Goal: Use online tool/utility

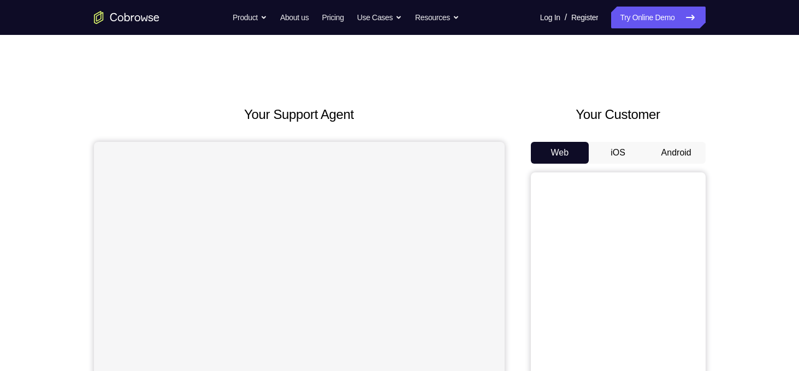
click at [682, 144] on button "Android" at bounding box center [676, 153] width 58 height 22
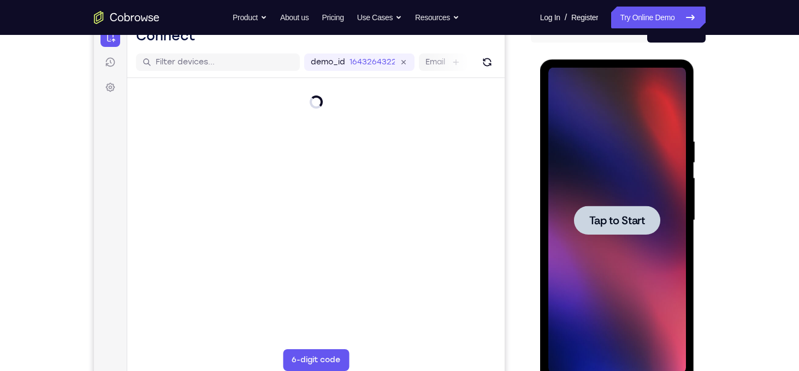
click at [605, 224] on span "Tap to Start" at bounding box center [617, 220] width 56 height 11
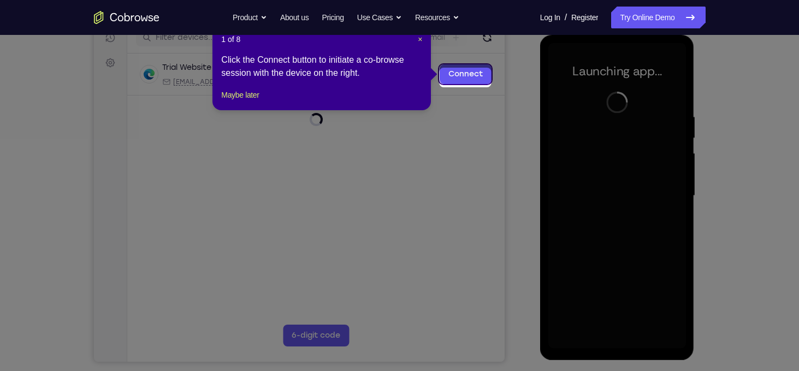
scroll to position [139, 0]
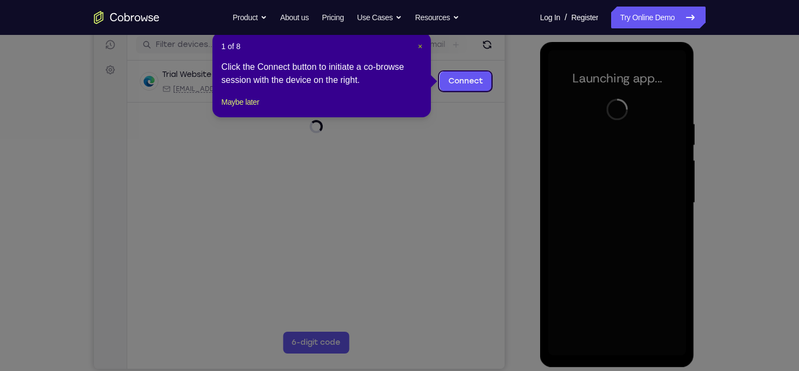
click at [418, 45] on span "×" at bounding box center [420, 46] width 4 height 9
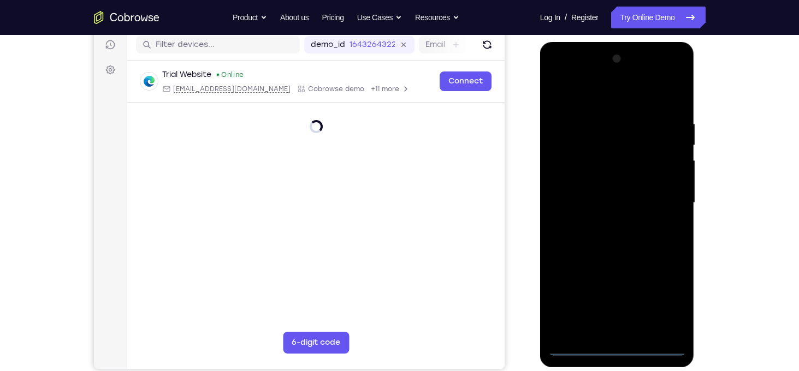
click at [621, 349] on div at bounding box center [617, 203] width 138 height 306
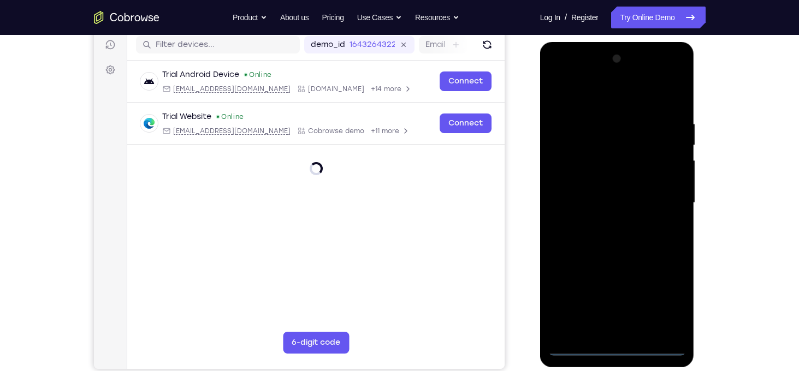
click at [664, 294] on div at bounding box center [617, 203] width 138 height 306
click at [602, 95] on div at bounding box center [617, 203] width 138 height 306
click at [664, 195] on div at bounding box center [617, 203] width 138 height 306
click at [608, 227] on div at bounding box center [617, 203] width 138 height 306
click at [606, 193] on div at bounding box center [617, 203] width 138 height 306
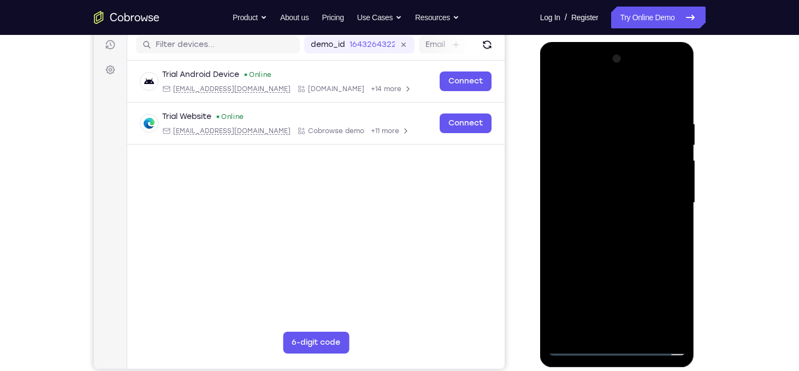
click at [608, 180] on div at bounding box center [617, 203] width 138 height 306
click at [608, 208] on div at bounding box center [617, 203] width 138 height 306
click at [612, 250] on div at bounding box center [617, 203] width 138 height 306
click at [641, 330] on div at bounding box center [617, 203] width 138 height 306
click at [610, 258] on div at bounding box center [617, 203] width 138 height 306
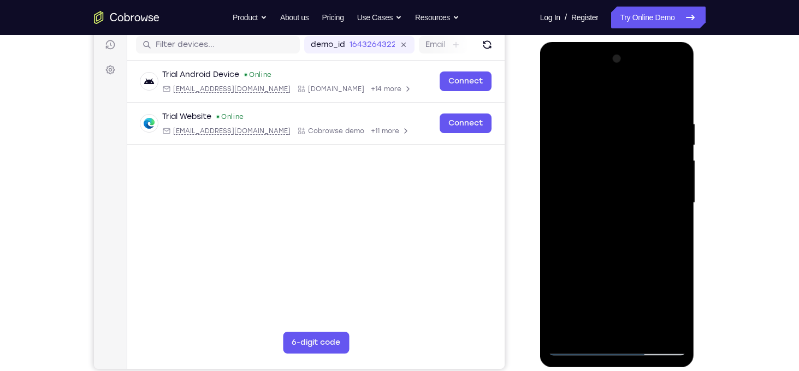
click at [644, 188] on div at bounding box center [617, 203] width 138 height 306
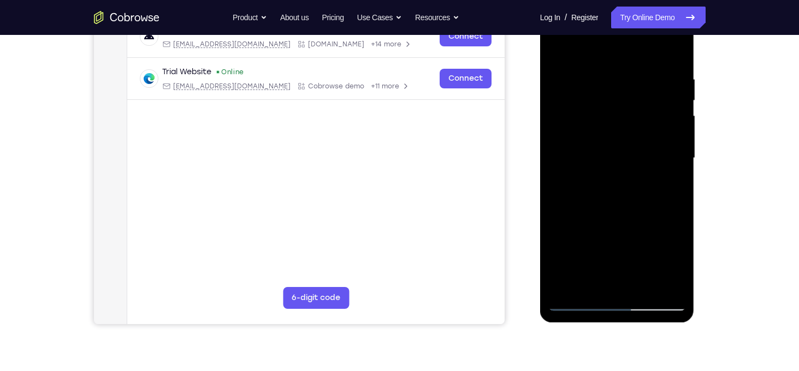
scroll to position [183, 0]
click at [670, 282] on div at bounding box center [617, 159] width 138 height 306
click at [558, 46] on div at bounding box center [617, 159] width 138 height 306
click at [555, 48] on div at bounding box center [617, 159] width 138 height 306
click at [676, 51] on div at bounding box center [617, 159] width 138 height 306
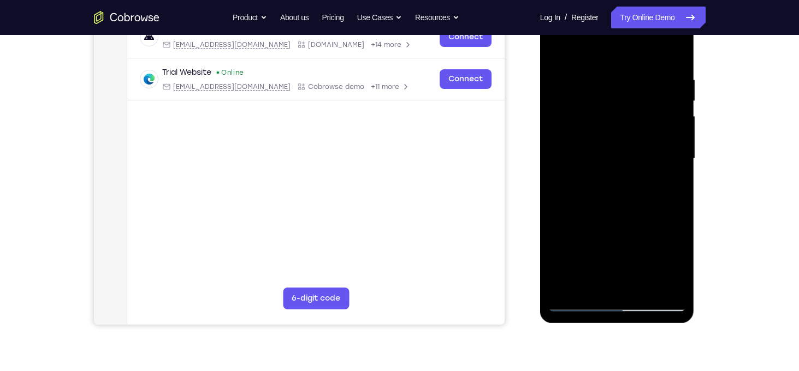
click at [559, 52] on div at bounding box center [617, 159] width 138 height 306
click at [604, 71] on div at bounding box center [617, 159] width 138 height 306
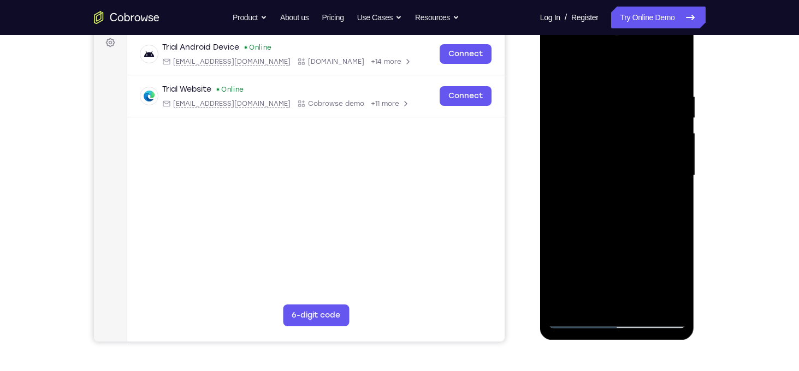
scroll to position [170, 0]
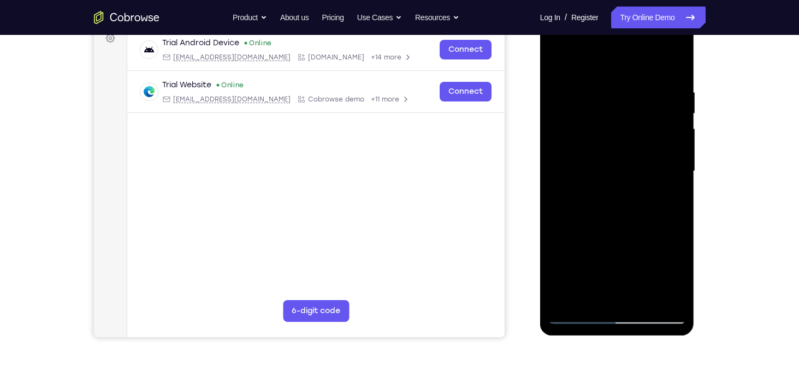
click at [656, 172] on div at bounding box center [617, 172] width 138 height 306
click at [667, 165] on div at bounding box center [617, 172] width 138 height 306
click at [661, 293] on div at bounding box center [617, 172] width 138 height 306
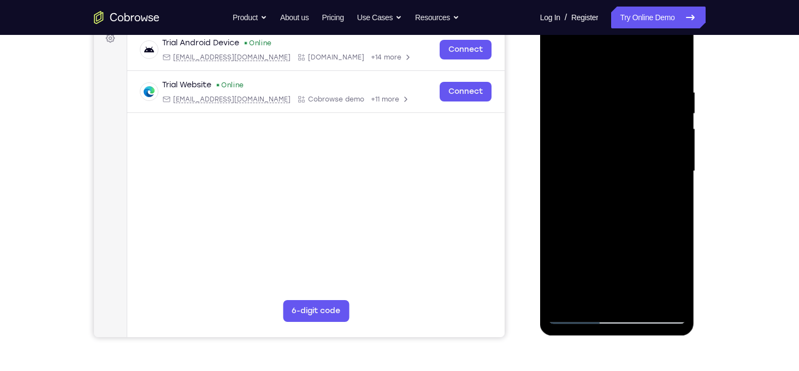
click at [577, 165] on div at bounding box center [617, 172] width 138 height 306
click at [555, 159] on div at bounding box center [617, 172] width 138 height 306
click at [676, 69] on div at bounding box center [617, 172] width 138 height 306
drag, startPoint x: 677, startPoint y: 75, endPoint x: 560, endPoint y: 93, distance: 118.7
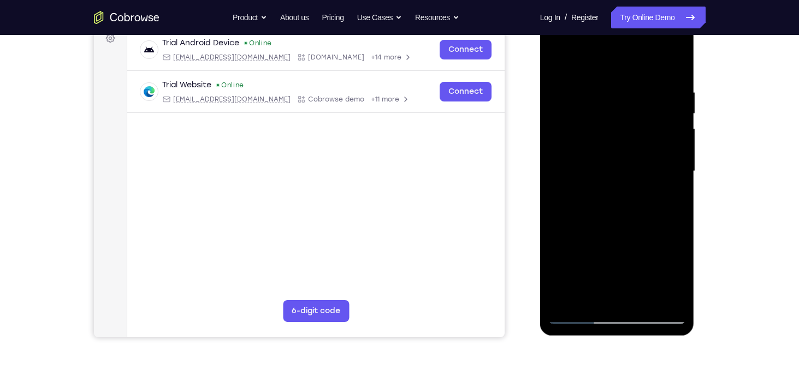
click at [560, 93] on div at bounding box center [617, 172] width 138 height 306
drag, startPoint x: 658, startPoint y: 78, endPoint x: 565, endPoint y: 98, distance: 95.6
click at [565, 98] on div at bounding box center [617, 172] width 138 height 306
drag, startPoint x: 637, startPoint y: 81, endPoint x: 547, endPoint y: 99, distance: 91.8
click at [547, 99] on div at bounding box center [617, 173] width 155 height 326
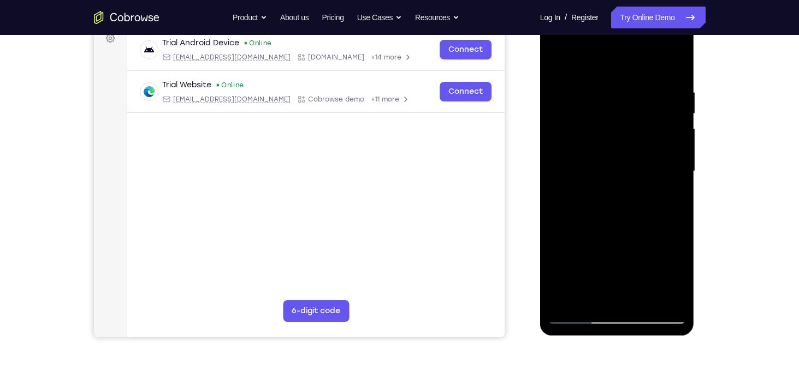
drag, startPoint x: 656, startPoint y: 85, endPoint x: 566, endPoint y: 109, distance: 92.7
click at [566, 109] on div at bounding box center [617, 172] width 138 height 306
drag, startPoint x: 663, startPoint y: 79, endPoint x: 537, endPoint y: 110, distance: 129.6
click at [540, 110] on html "Online web based iOS Simulators and Android Emulators. Run iPhone, iPad, Mobile…" at bounding box center [618, 174] width 156 height 328
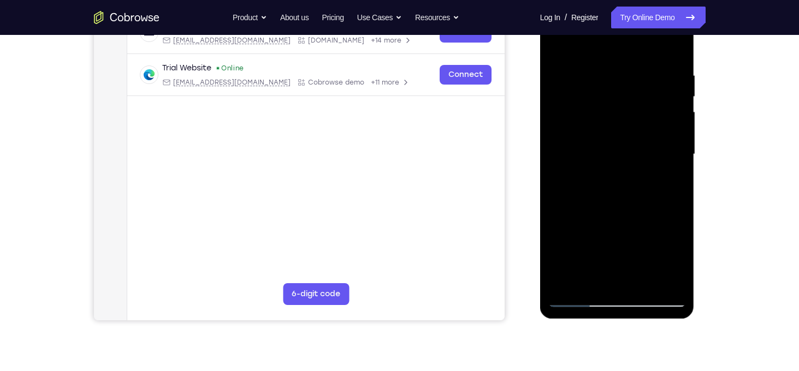
scroll to position [188, 0]
drag, startPoint x: 572, startPoint y: 261, endPoint x: 567, endPoint y: 149, distance: 112.1
click at [567, 149] on div at bounding box center [617, 154] width 138 height 306
click at [557, 182] on div at bounding box center [617, 154] width 138 height 306
drag, startPoint x: 606, startPoint y: 226, endPoint x: 596, endPoint y: 72, distance: 154.9
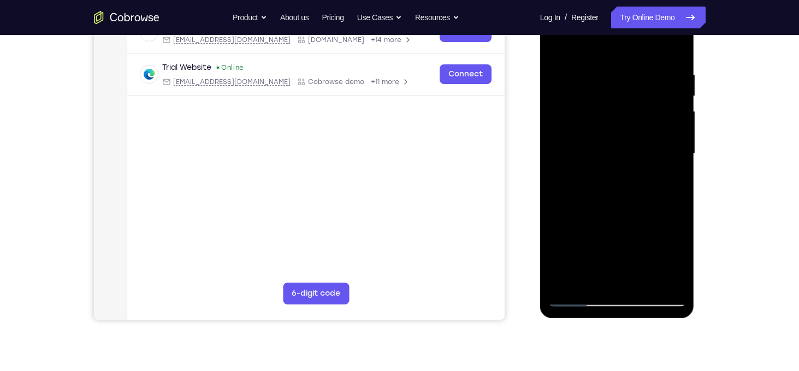
click at [596, 72] on div at bounding box center [617, 154] width 138 height 306
drag, startPoint x: 618, startPoint y: 178, endPoint x: 610, endPoint y: 48, distance: 130.8
click at [610, 48] on div at bounding box center [617, 154] width 138 height 306
drag, startPoint x: 610, startPoint y: 216, endPoint x: 607, endPoint y: 80, distance: 136.0
click at [607, 80] on div at bounding box center [617, 154] width 138 height 306
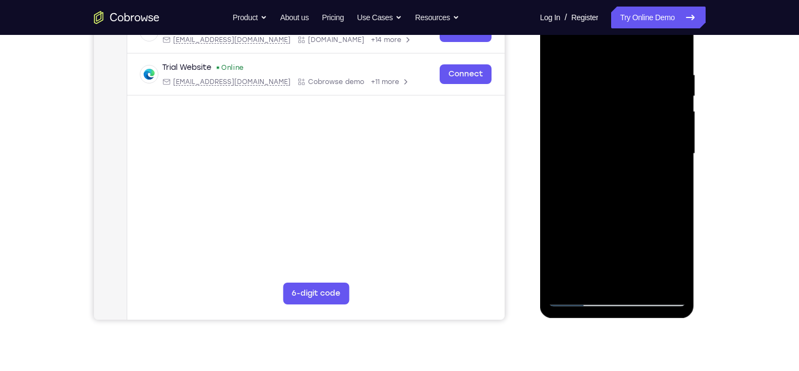
drag, startPoint x: 609, startPoint y: 216, endPoint x: 605, endPoint y: 98, distance: 118.0
click at [605, 98] on div at bounding box center [617, 154] width 138 height 306
drag, startPoint x: 617, startPoint y: 219, endPoint x: 615, endPoint y: 114, distance: 105.4
click at [615, 114] on div at bounding box center [617, 154] width 138 height 306
click at [560, 235] on div at bounding box center [617, 154] width 138 height 306
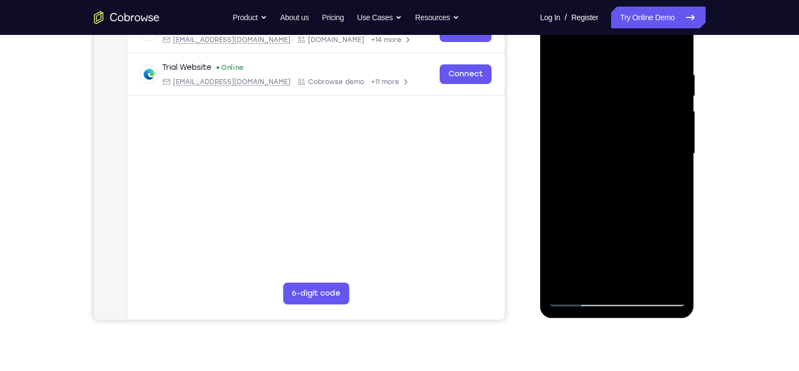
drag, startPoint x: 614, startPoint y: 235, endPoint x: 616, endPoint y: 99, distance: 135.5
click at [616, 99] on div at bounding box center [617, 154] width 138 height 306
drag, startPoint x: 616, startPoint y: 212, endPoint x: 610, endPoint y: 89, distance: 123.6
click at [610, 89] on div at bounding box center [617, 154] width 138 height 306
click at [560, 204] on div at bounding box center [617, 154] width 138 height 306
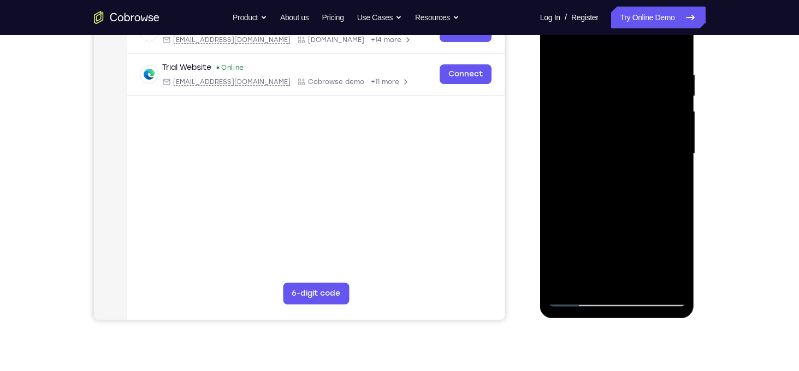
drag, startPoint x: 609, startPoint y: 223, endPoint x: 607, endPoint y: 98, distance: 125.1
click at [607, 98] on div at bounding box center [617, 154] width 138 height 306
drag, startPoint x: 612, startPoint y: 209, endPoint x: 603, endPoint y: 96, distance: 114.0
click at [603, 96] on div at bounding box center [617, 154] width 138 height 306
click at [557, 212] on div at bounding box center [617, 154] width 138 height 306
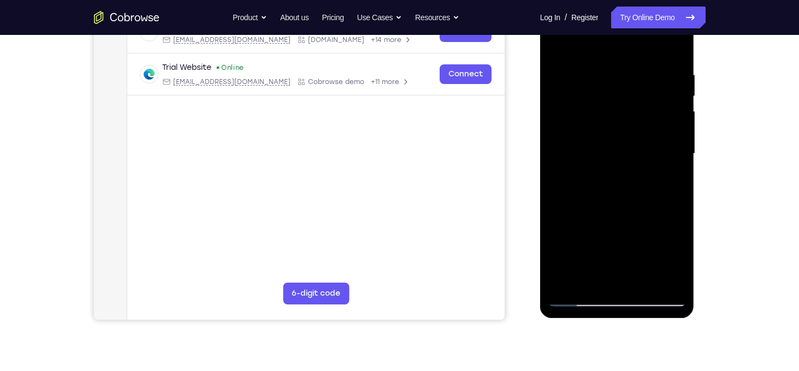
drag, startPoint x: 616, startPoint y: 235, endPoint x: 614, endPoint y: 82, distance: 152.9
click at [614, 82] on div at bounding box center [617, 154] width 138 height 306
drag, startPoint x: 626, startPoint y: 195, endPoint x: 623, endPoint y: 49, distance: 146.4
click at [623, 49] on div at bounding box center [617, 154] width 138 height 306
drag, startPoint x: 611, startPoint y: 178, endPoint x: 611, endPoint y: 87, distance: 90.7
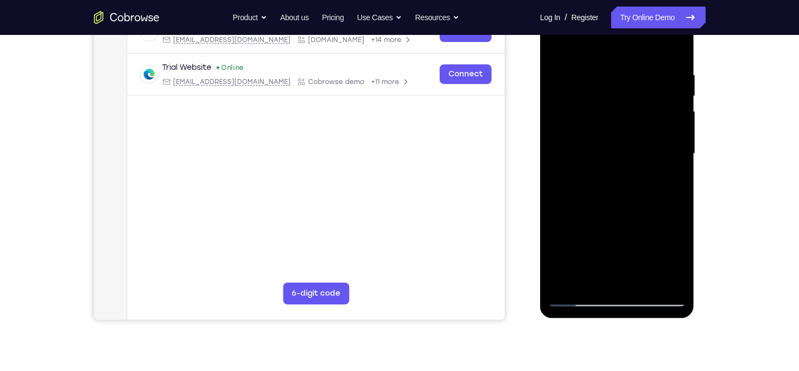
click at [611, 87] on div at bounding box center [617, 154] width 138 height 306
drag, startPoint x: 616, startPoint y: 216, endPoint x: 622, endPoint y: 72, distance: 144.3
click at [622, 72] on div at bounding box center [617, 154] width 138 height 306
drag, startPoint x: 595, startPoint y: 194, endPoint x: 601, endPoint y: 89, distance: 105.6
click at [601, 89] on div at bounding box center [617, 154] width 138 height 306
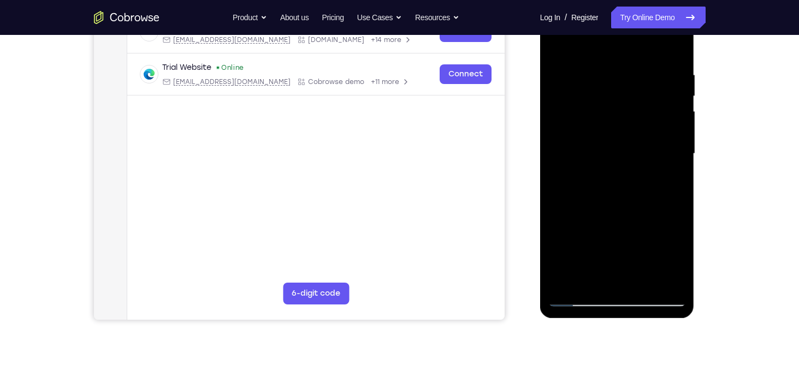
click at [559, 181] on div at bounding box center [617, 154] width 138 height 306
drag, startPoint x: 588, startPoint y: 227, endPoint x: 587, endPoint y: 97, distance: 130.0
click at [587, 97] on div at bounding box center [617, 154] width 138 height 306
drag, startPoint x: 594, startPoint y: 187, endPoint x: 594, endPoint y: 92, distance: 95.6
click at [594, 92] on div at bounding box center [617, 154] width 138 height 306
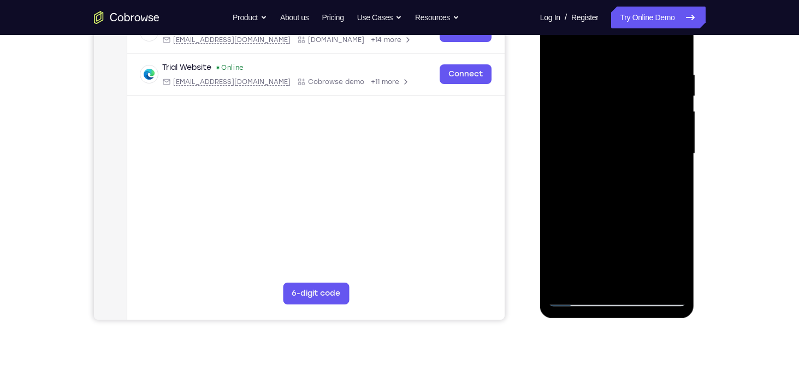
click at [558, 197] on div at bounding box center [617, 154] width 138 height 306
drag, startPoint x: 623, startPoint y: 223, endPoint x: 611, endPoint y: 91, distance: 133.3
click at [611, 91] on div at bounding box center [617, 154] width 138 height 306
drag, startPoint x: 631, startPoint y: 220, endPoint x: 625, endPoint y: 82, distance: 137.8
click at [625, 82] on div at bounding box center [617, 154] width 138 height 306
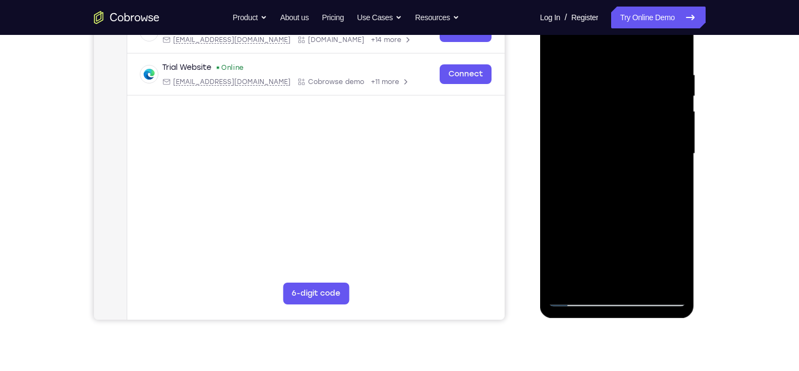
drag, startPoint x: 625, startPoint y: 225, endPoint x: 619, endPoint y: 104, distance: 120.9
click at [619, 104] on div at bounding box center [617, 154] width 138 height 306
click at [559, 230] on div at bounding box center [617, 154] width 138 height 306
click at [681, 129] on div at bounding box center [617, 154] width 138 height 306
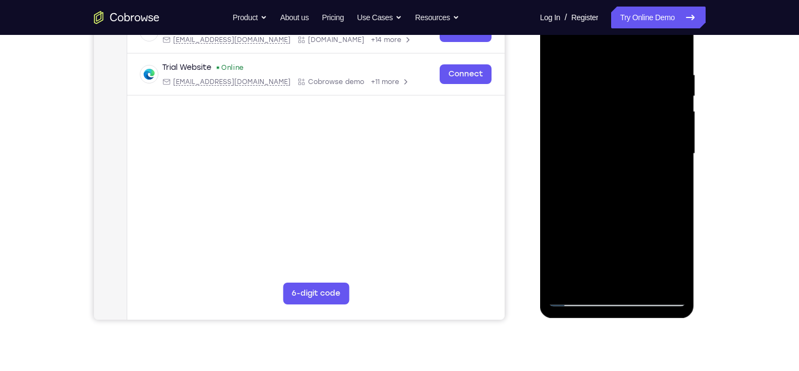
drag, startPoint x: 631, startPoint y: 223, endPoint x: 622, endPoint y: 98, distance: 125.5
click at [622, 98] on div at bounding box center [617, 154] width 138 height 306
drag, startPoint x: 625, startPoint y: 213, endPoint x: 615, endPoint y: 103, distance: 110.8
click at [615, 103] on div at bounding box center [617, 154] width 138 height 306
click at [557, 240] on div at bounding box center [617, 154] width 138 height 306
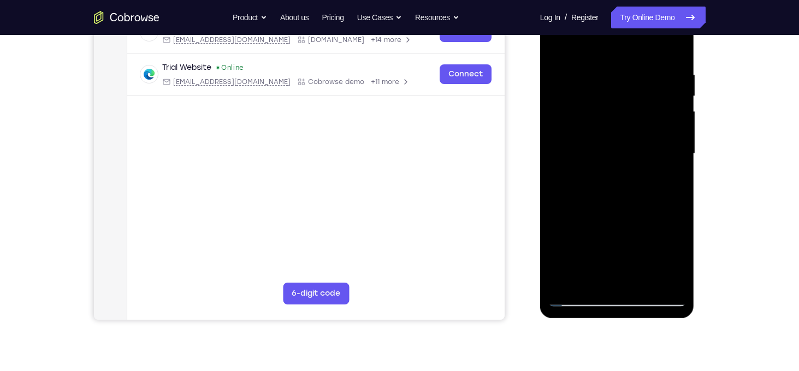
drag, startPoint x: 616, startPoint y: 251, endPoint x: 607, endPoint y: 113, distance: 138.4
click at [607, 113] on div at bounding box center [617, 154] width 138 height 306
click at [669, 277] on div at bounding box center [617, 154] width 138 height 306
click at [589, 108] on div at bounding box center [617, 154] width 138 height 306
click at [666, 155] on div at bounding box center [617, 154] width 138 height 306
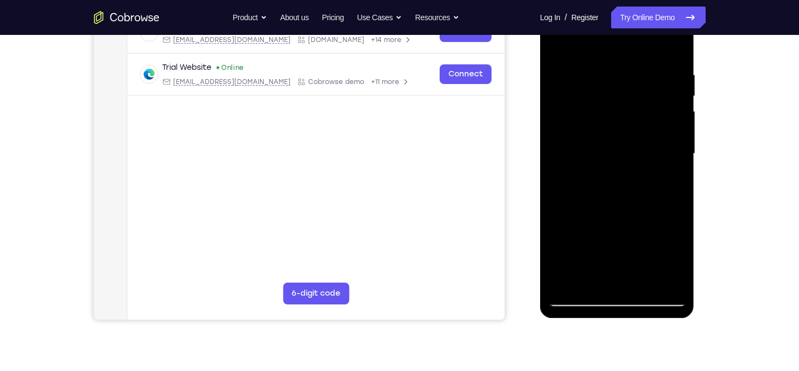
click at [666, 155] on div at bounding box center [617, 154] width 138 height 306
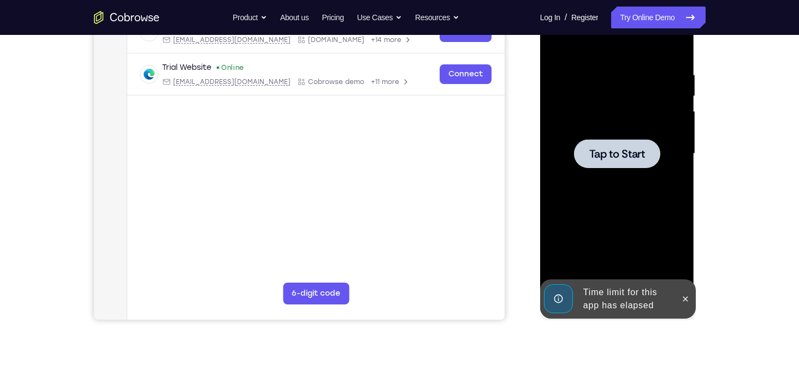
click at [624, 159] on span "Tap to Start" at bounding box center [617, 154] width 56 height 11
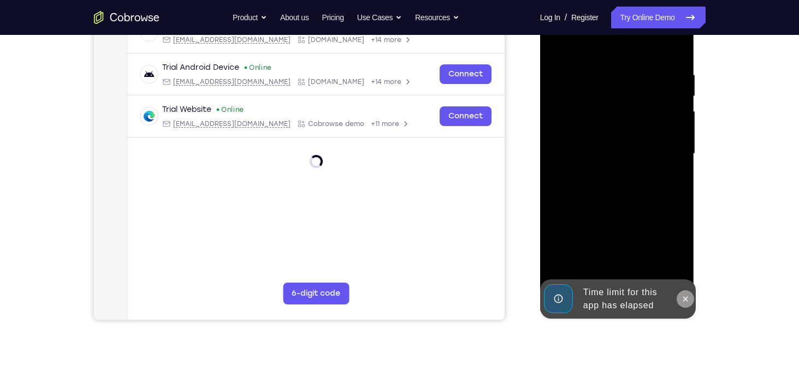
click at [688, 299] on icon at bounding box center [685, 299] width 9 height 9
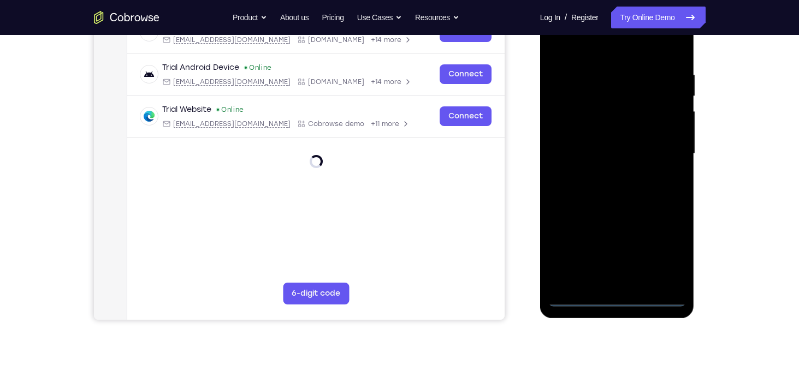
click at [621, 297] on div at bounding box center [617, 154] width 138 height 306
click at [677, 252] on div at bounding box center [617, 154] width 138 height 306
click at [621, 54] on div at bounding box center [617, 154] width 138 height 306
click at [662, 153] on div at bounding box center [617, 154] width 138 height 306
click at [603, 174] on div at bounding box center [617, 154] width 138 height 306
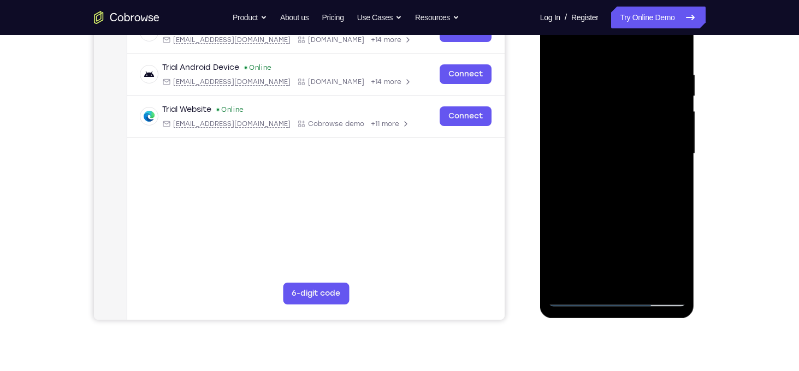
click at [614, 143] on div at bounding box center [617, 154] width 138 height 306
click at [613, 133] on div at bounding box center [617, 154] width 138 height 306
click at [617, 149] on div at bounding box center [617, 154] width 138 height 306
click at [609, 193] on div at bounding box center [617, 154] width 138 height 306
click at [616, 179] on div at bounding box center [617, 154] width 138 height 306
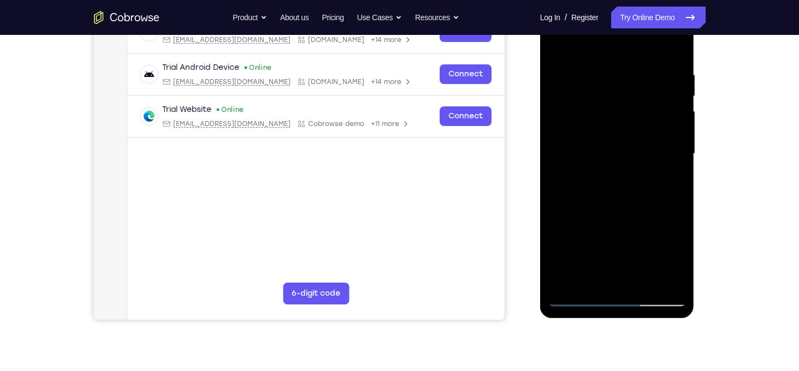
click at [618, 174] on div at bounding box center [617, 154] width 138 height 306
click at [623, 150] on div at bounding box center [617, 154] width 138 height 306
click at [617, 156] on div at bounding box center [617, 154] width 138 height 306
click at [613, 185] on div at bounding box center [617, 154] width 138 height 306
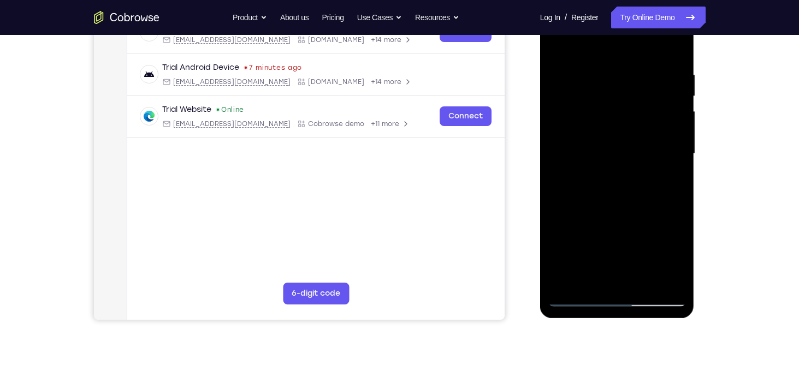
click at [669, 167] on div at bounding box center [617, 154] width 138 height 306
click at [673, 281] on div at bounding box center [617, 154] width 138 height 306
click at [629, 206] on div at bounding box center [617, 154] width 138 height 306
click at [640, 279] on div at bounding box center [617, 154] width 138 height 306
click at [633, 212] on div at bounding box center [617, 154] width 138 height 306
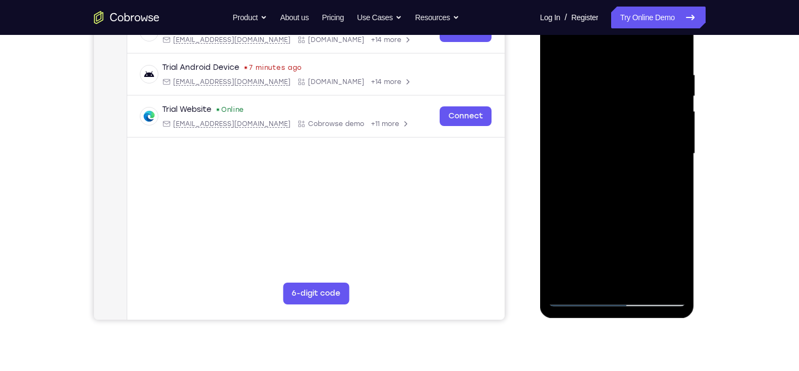
click at [633, 212] on div at bounding box center [617, 154] width 138 height 306
click at [617, 213] on div at bounding box center [617, 154] width 138 height 306
click at [584, 298] on div at bounding box center [617, 154] width 138 height 306
click at [576, 297] on div at bounding box center [617, 154] width 138 height 306
click at [600, 137] on div at bounding box center [617, 154] width 138 height 306
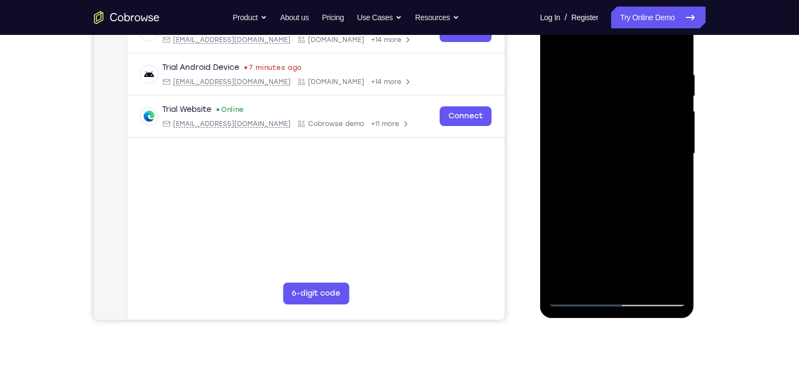
click at [580, 298] on div at bounding box center [617, 154] width 138 height 306
click at [580, 296] on div at bounding box center [617, 154] width 138 height 306
click at [664, 279] on div at bounding box center [617, 154] width 138 height 306
click at [581, 139] on div at bounding box center [617, 154] width 138 height 306
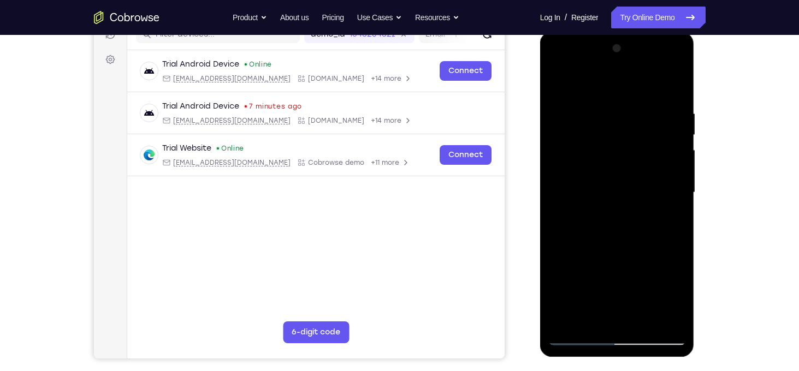
scroll to position [149, 0]
click at [667, 179] on div at bounding box center [617, 193] width 138 height 306
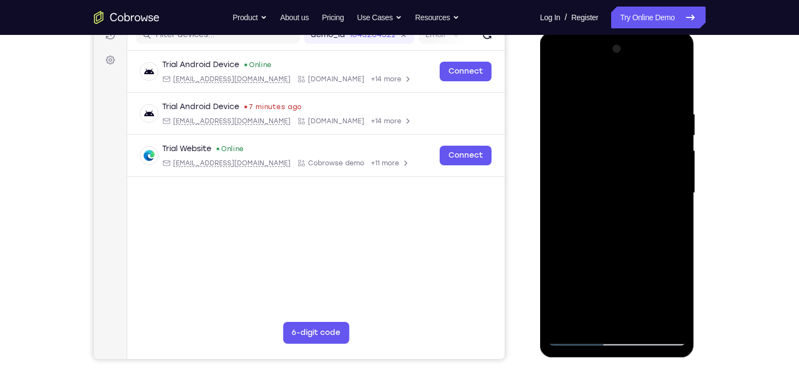
click at [667, 179] on div at bounding box center [617, 193] width 138 height 306
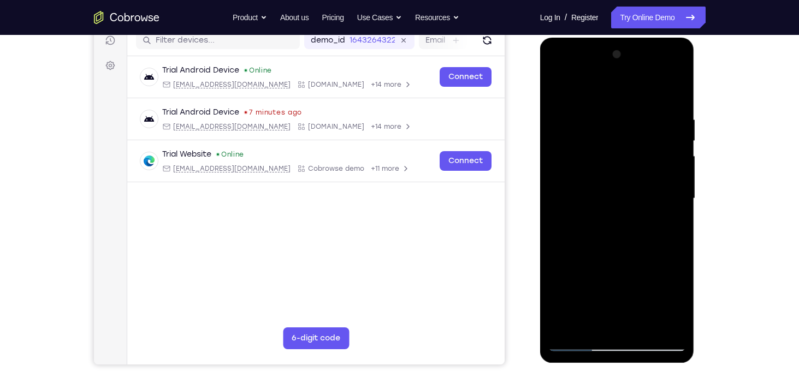
scroll to position [142, 0]
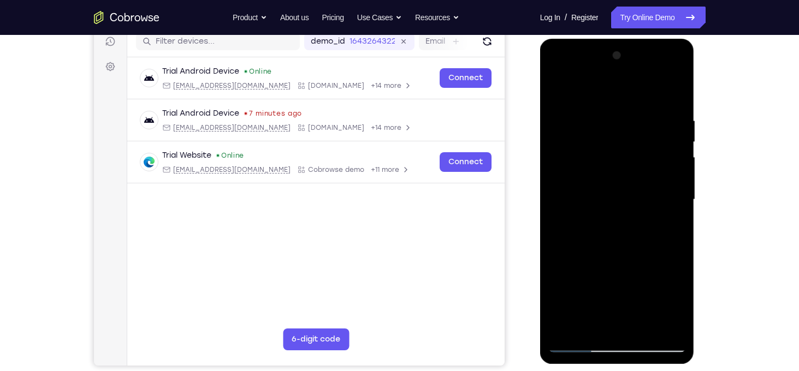
click at [670, 163] on div at bounding box center [617, 200] width 138 height 306
click at [557, 170] on div at bounding box center [617, 200] width 138 height 306
click at [678, 63] on div at bounding box center [617, 200] width 138 height 306
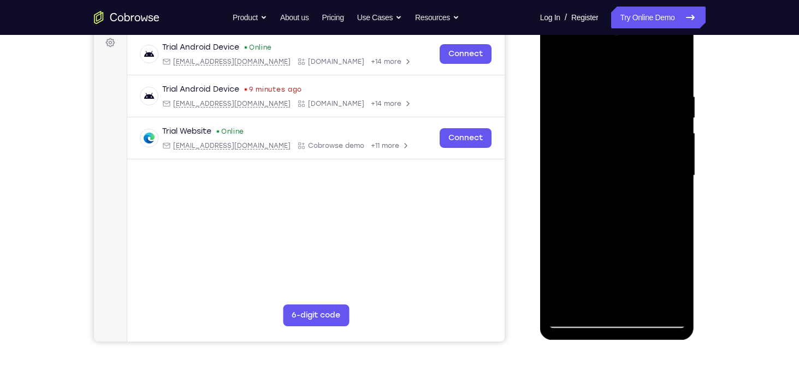
scroll to position [165, 0]
